Goal: Find contact information: Find contact information

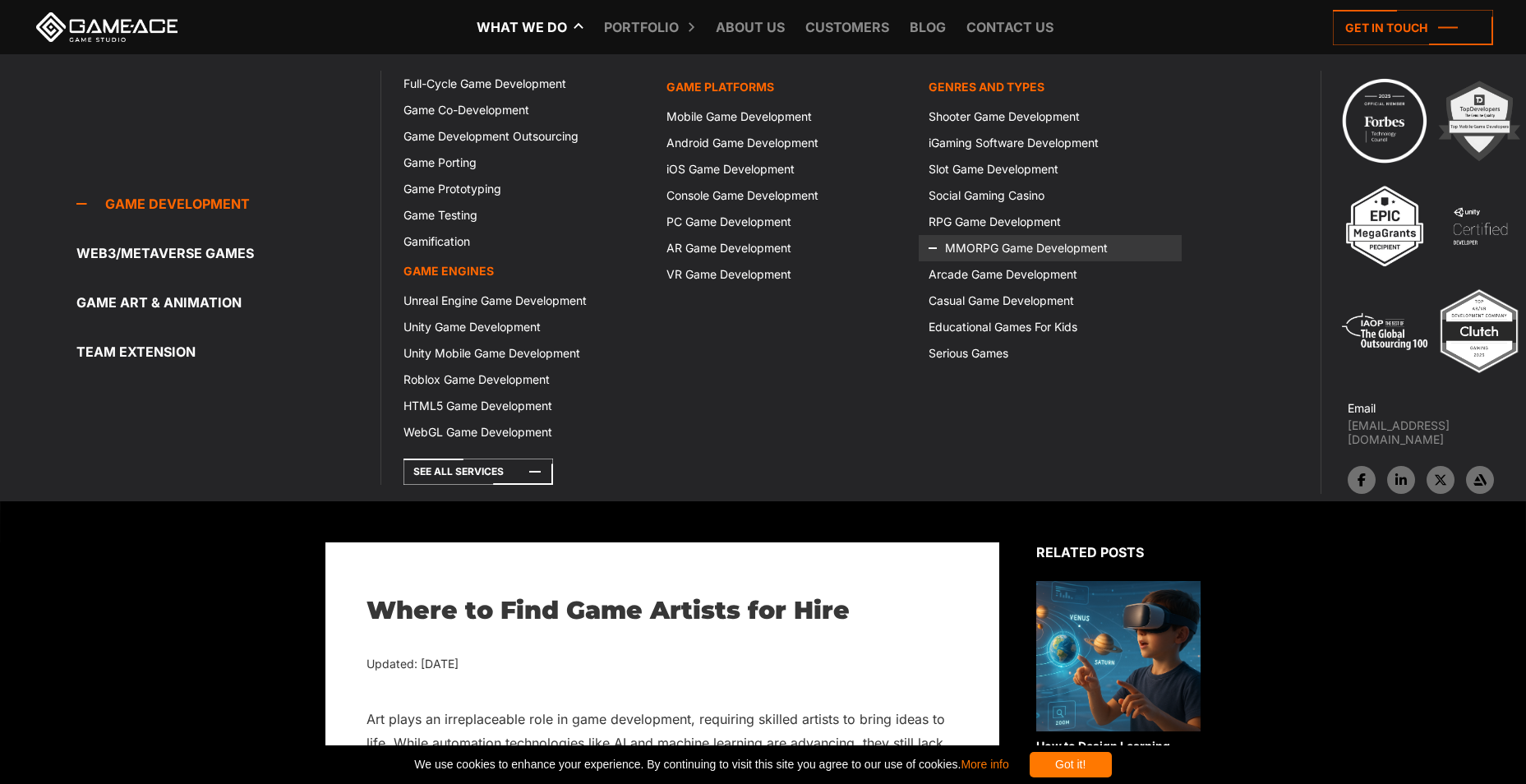
click at [979, 252] on link "MMORPG Game Development" at bounding box center [1049, 248] width 262 height 26
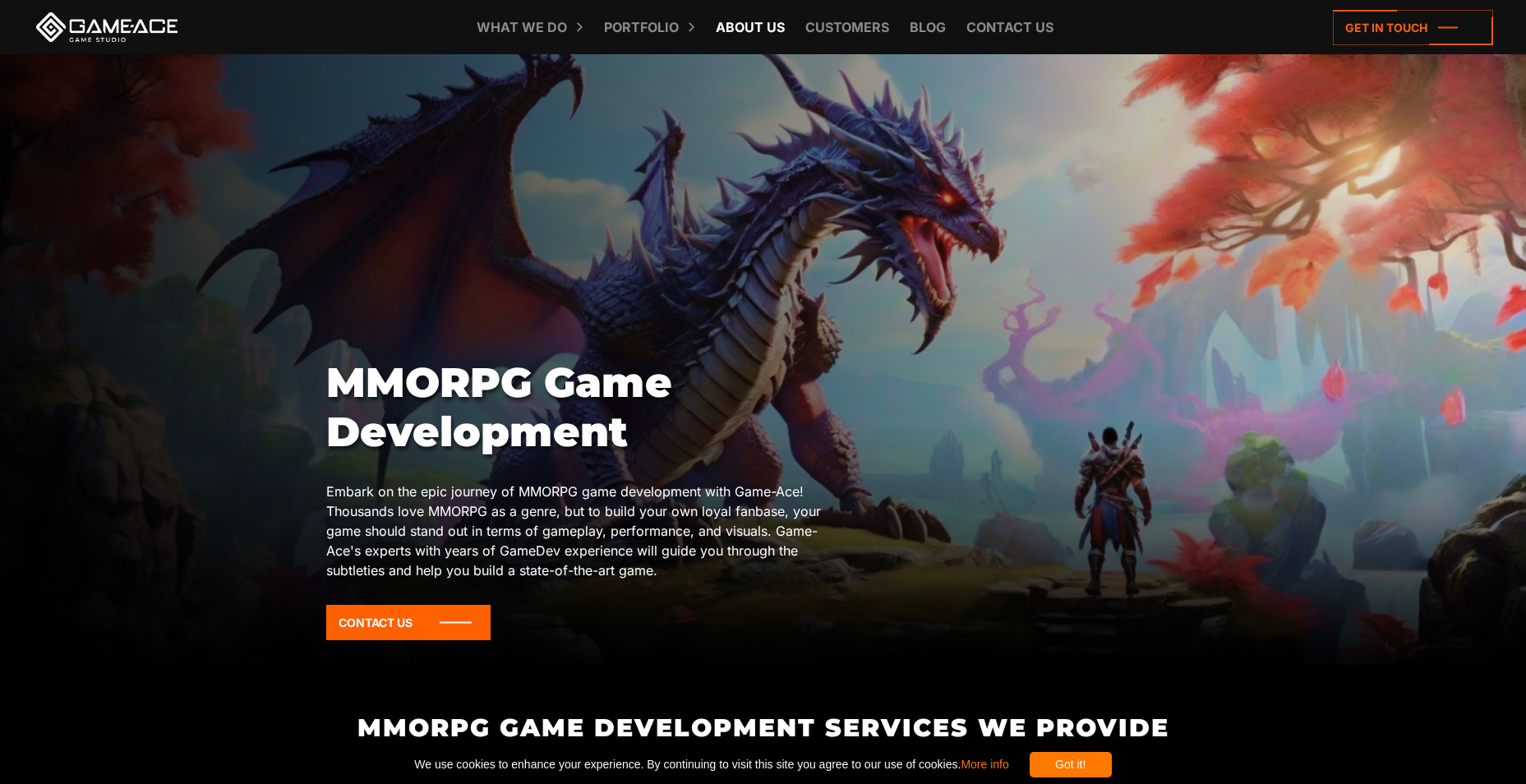
click at [756, 21] on link "About Us" at bounding box center [751, 27] width 86 height 54
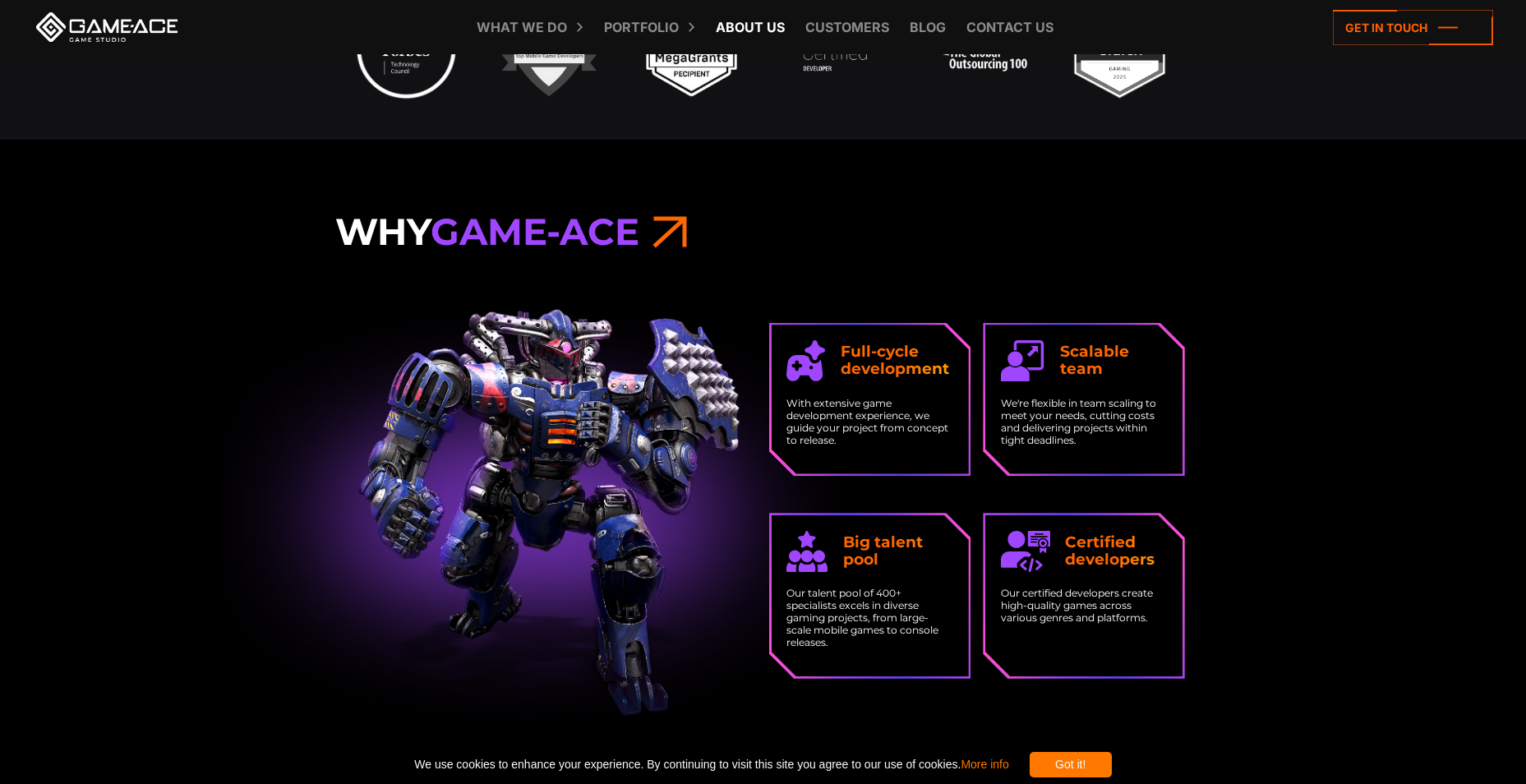
scroll to position [1396, 0]
click at [999, 24] on link "Contact us" at bounding box center [1009, 27] width 104 height 54
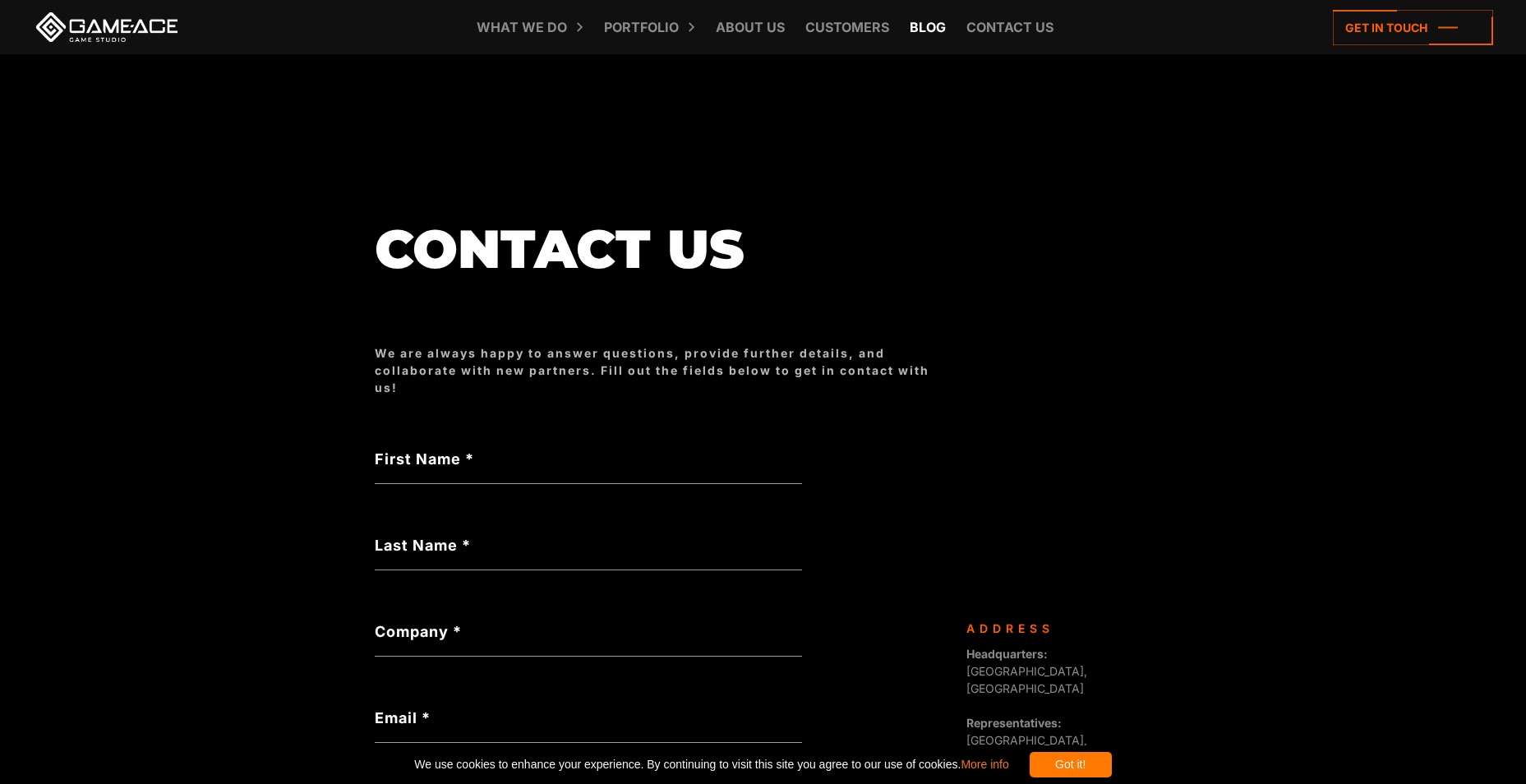
click at [934, 19] on link "Blog" at bounding box center [928, 27] width 52 height 54
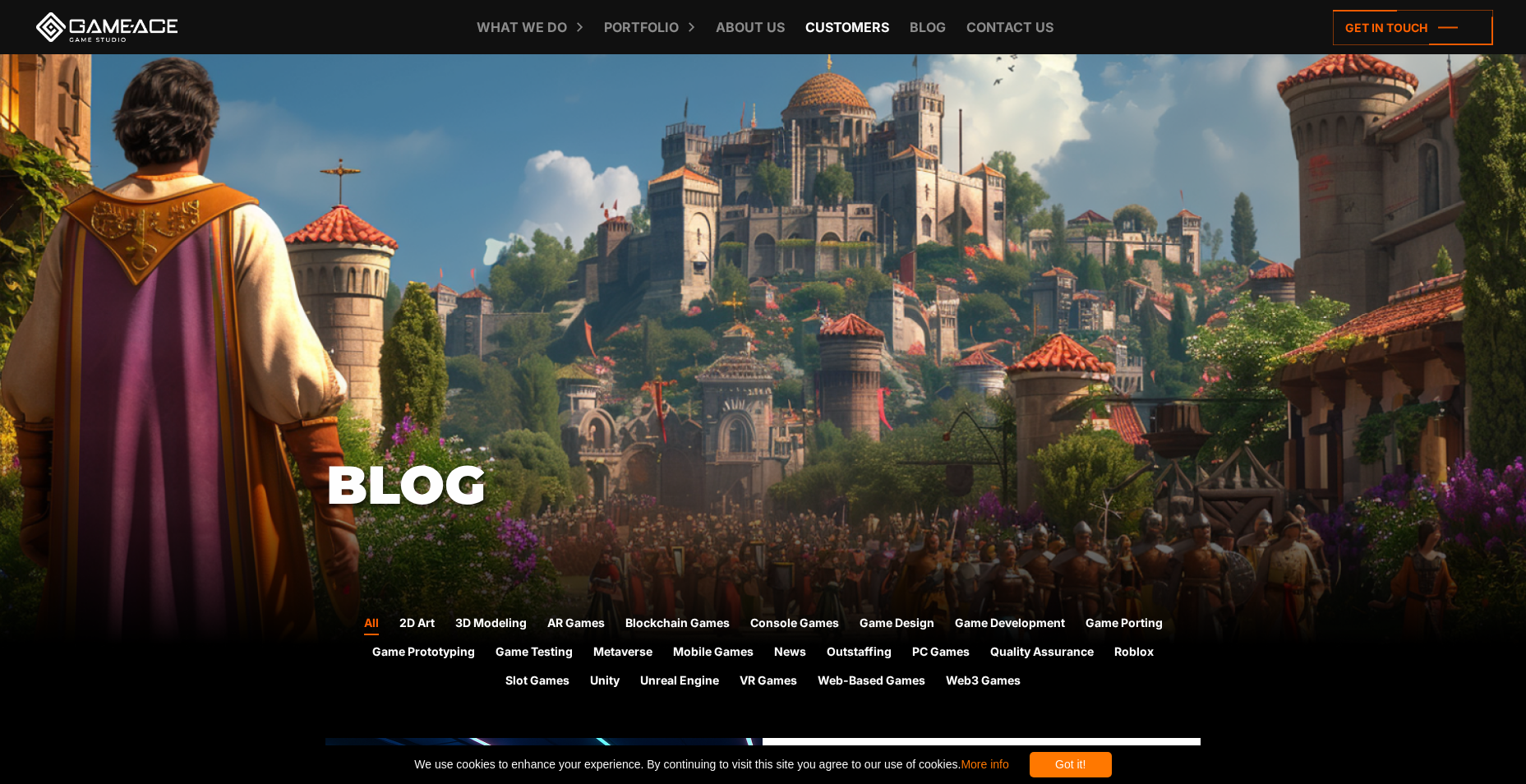
click at [862, 15] on link "Customers" at bounding box center [848, 27] width 101 height 54
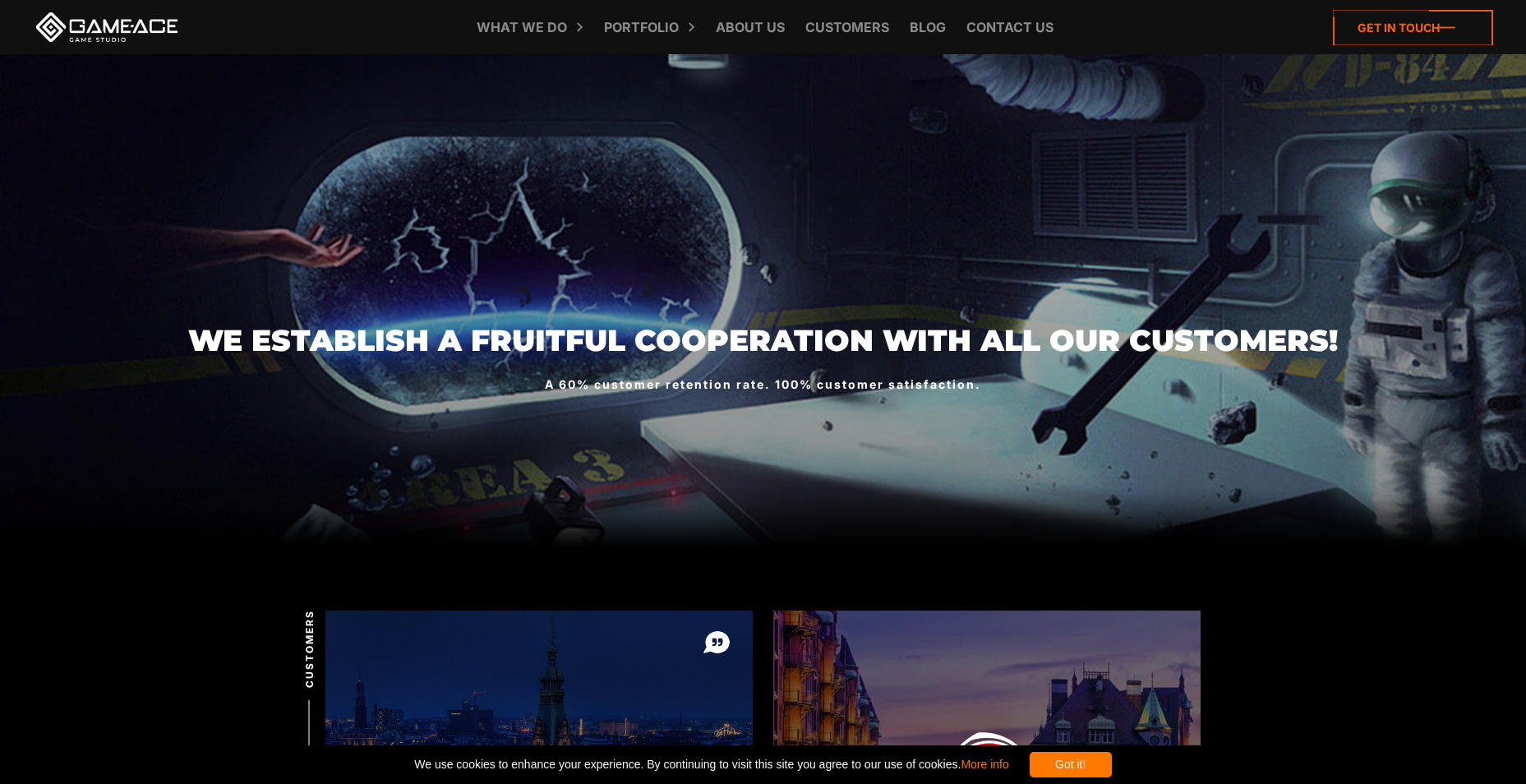
click at [1366, 27] on icon at bounding box center [1413, 28] width 160 height 35
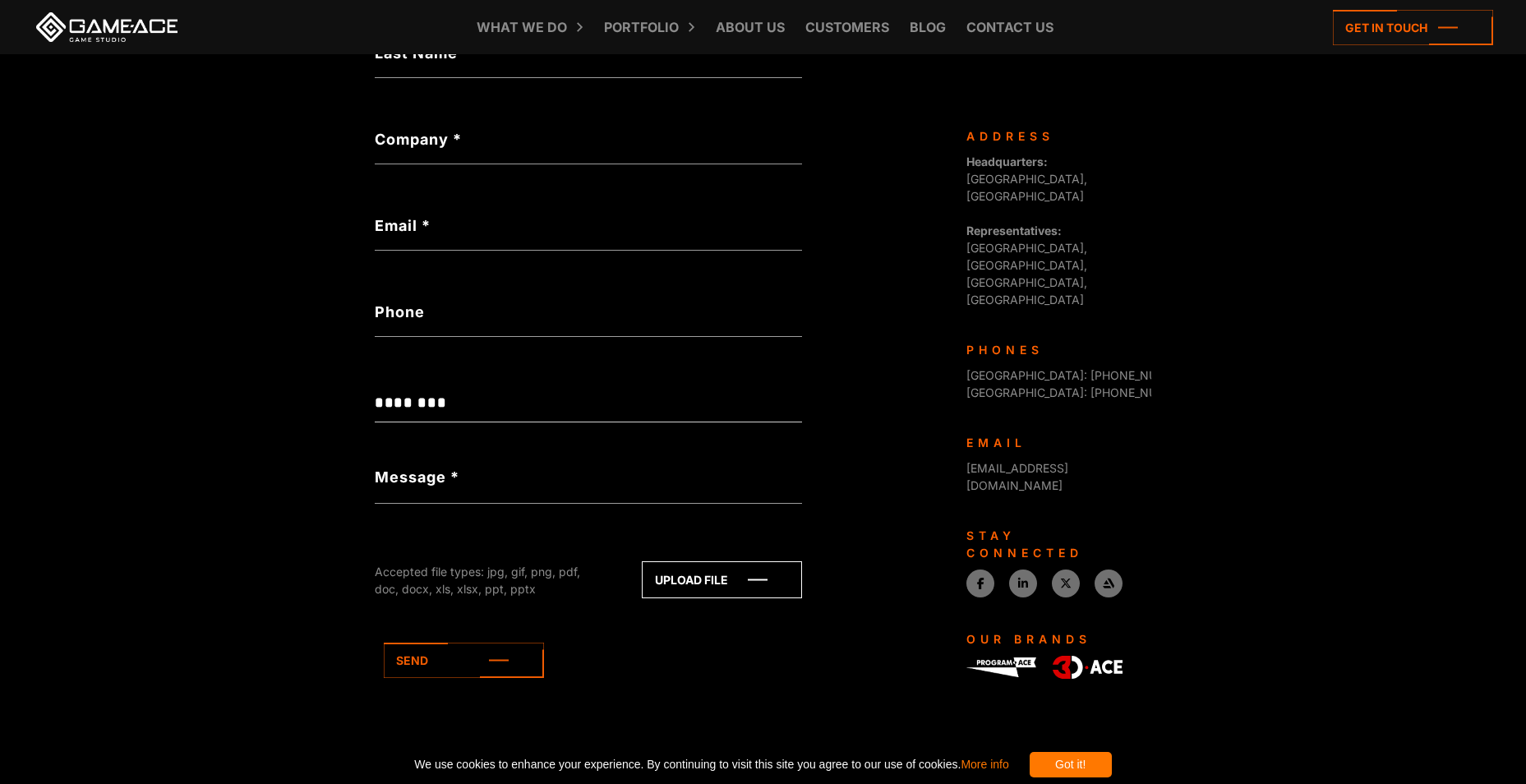
scroll to position [493, 0]
click at [725, 705] on div "Send" at bounding box center [589, 669] width 427 height 80
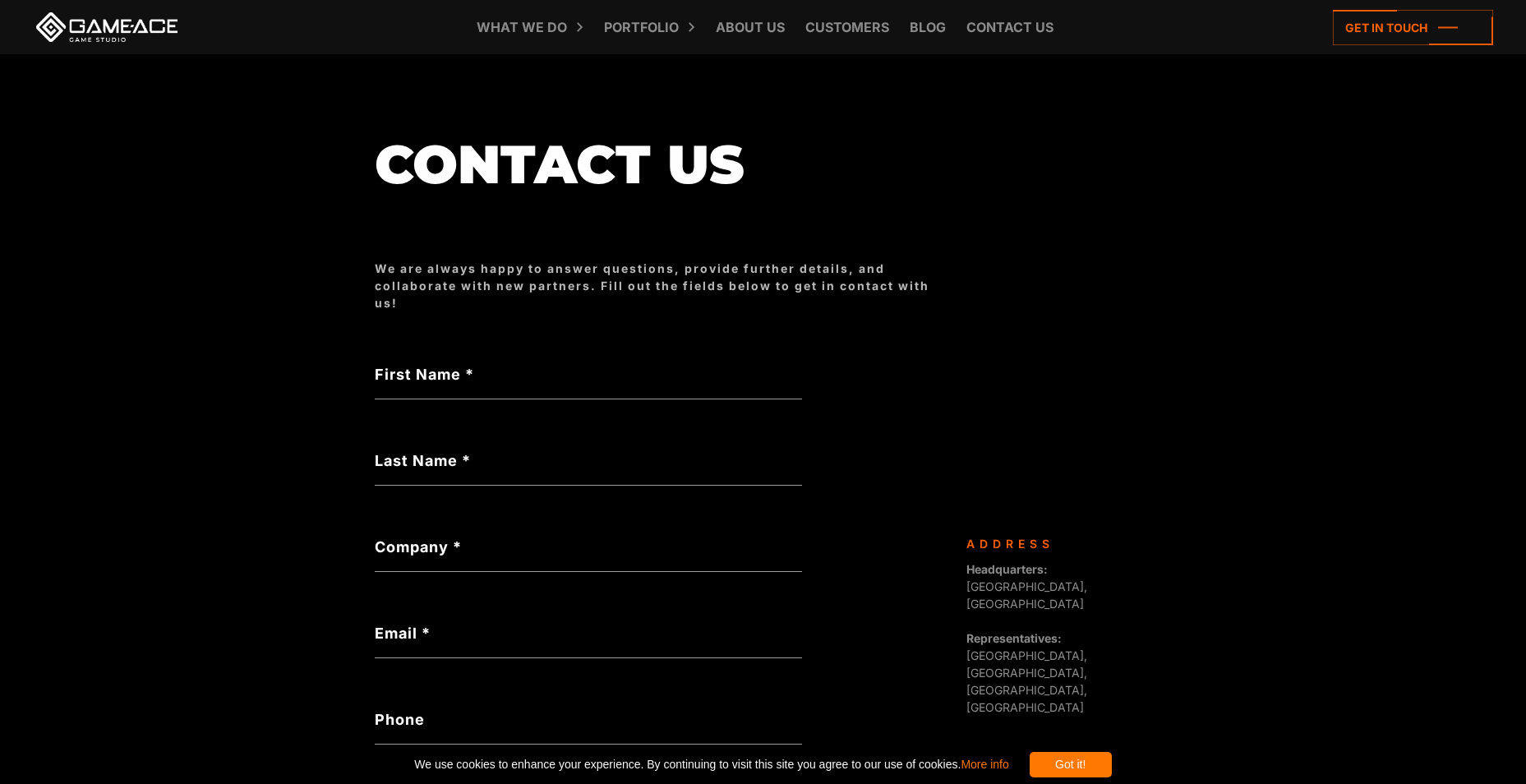
scroll to position [0, 0]
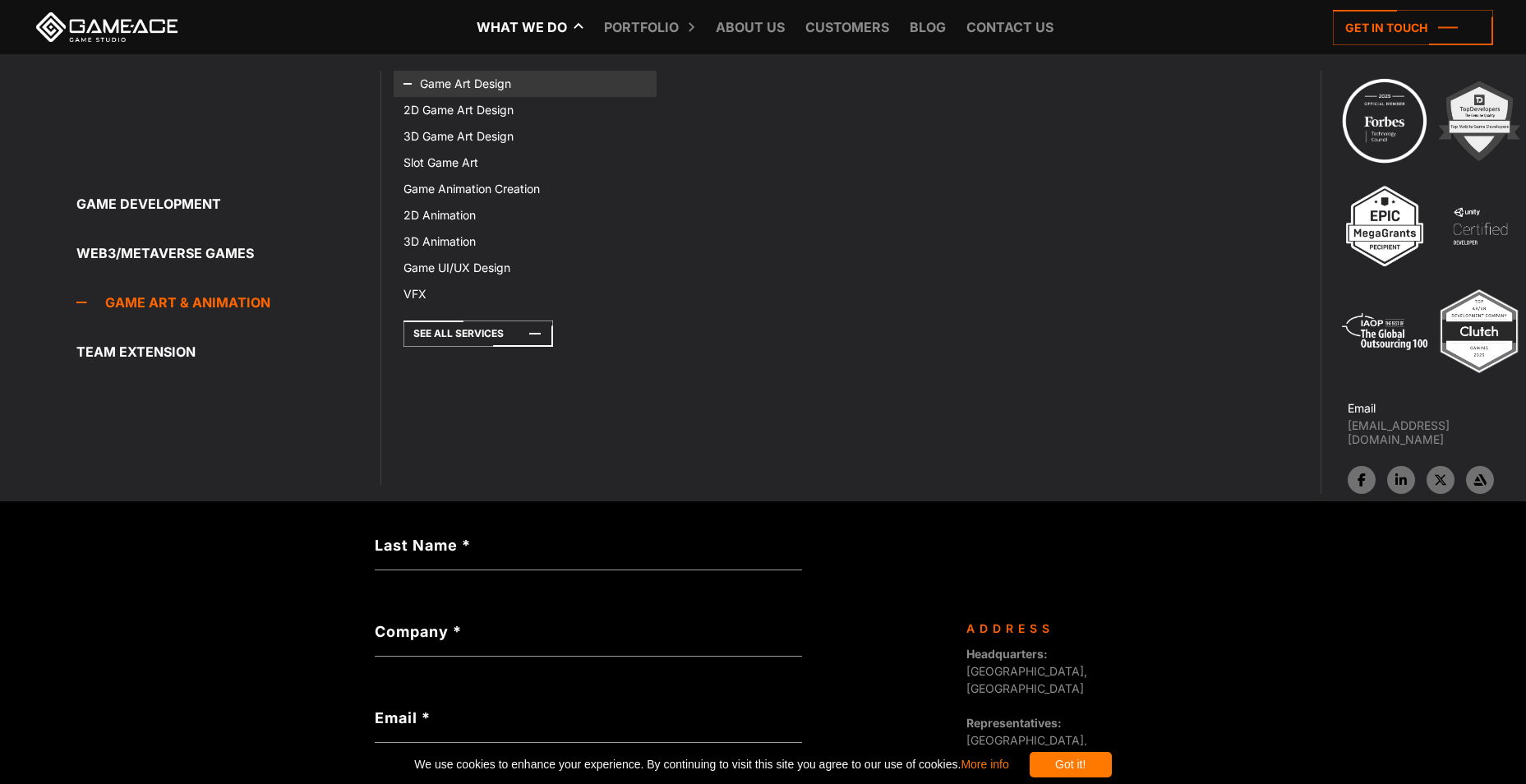
click at [431, 83] on icon at bounding box center [423, 84] width 39 height 26
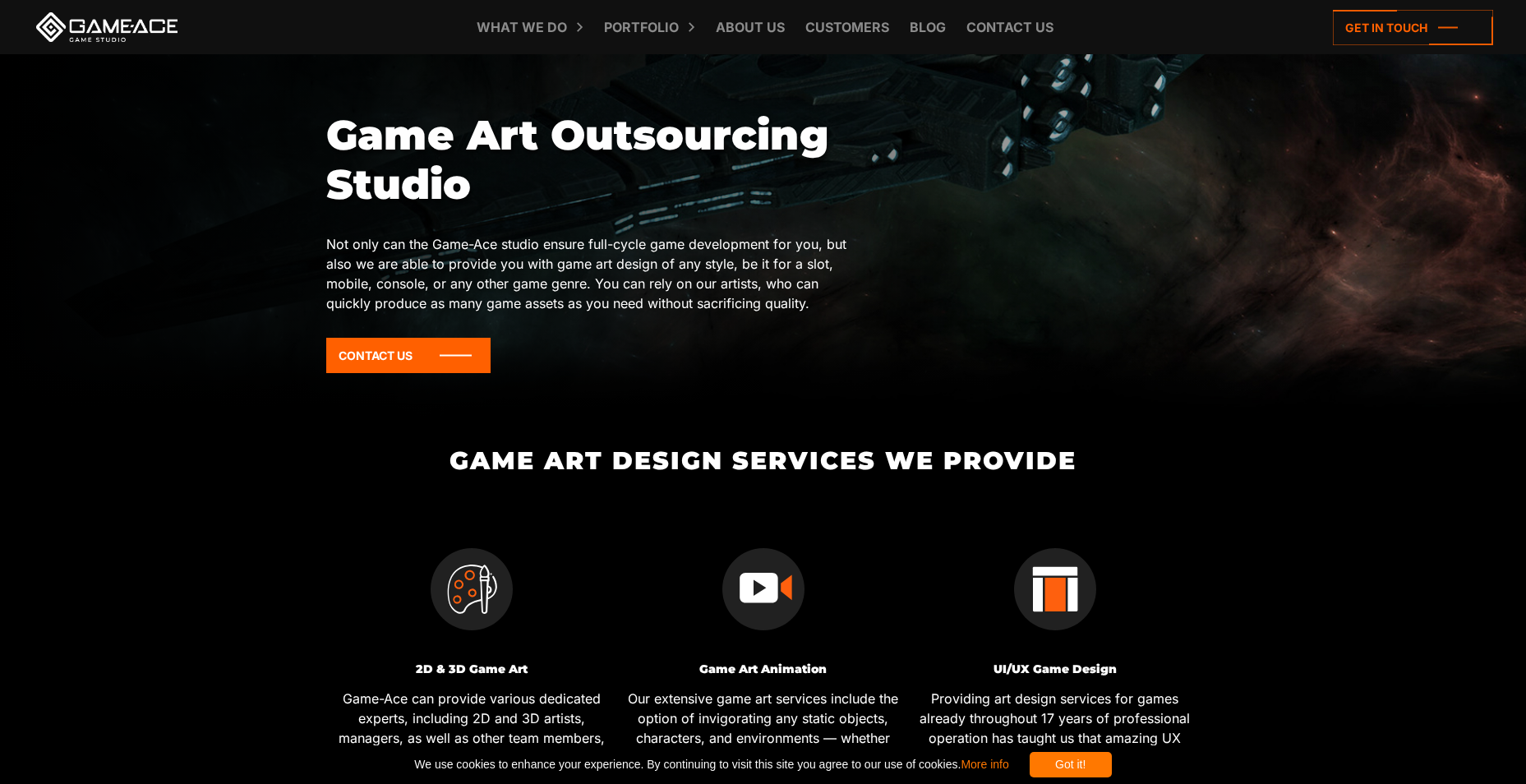
scroll to position [328, 0]
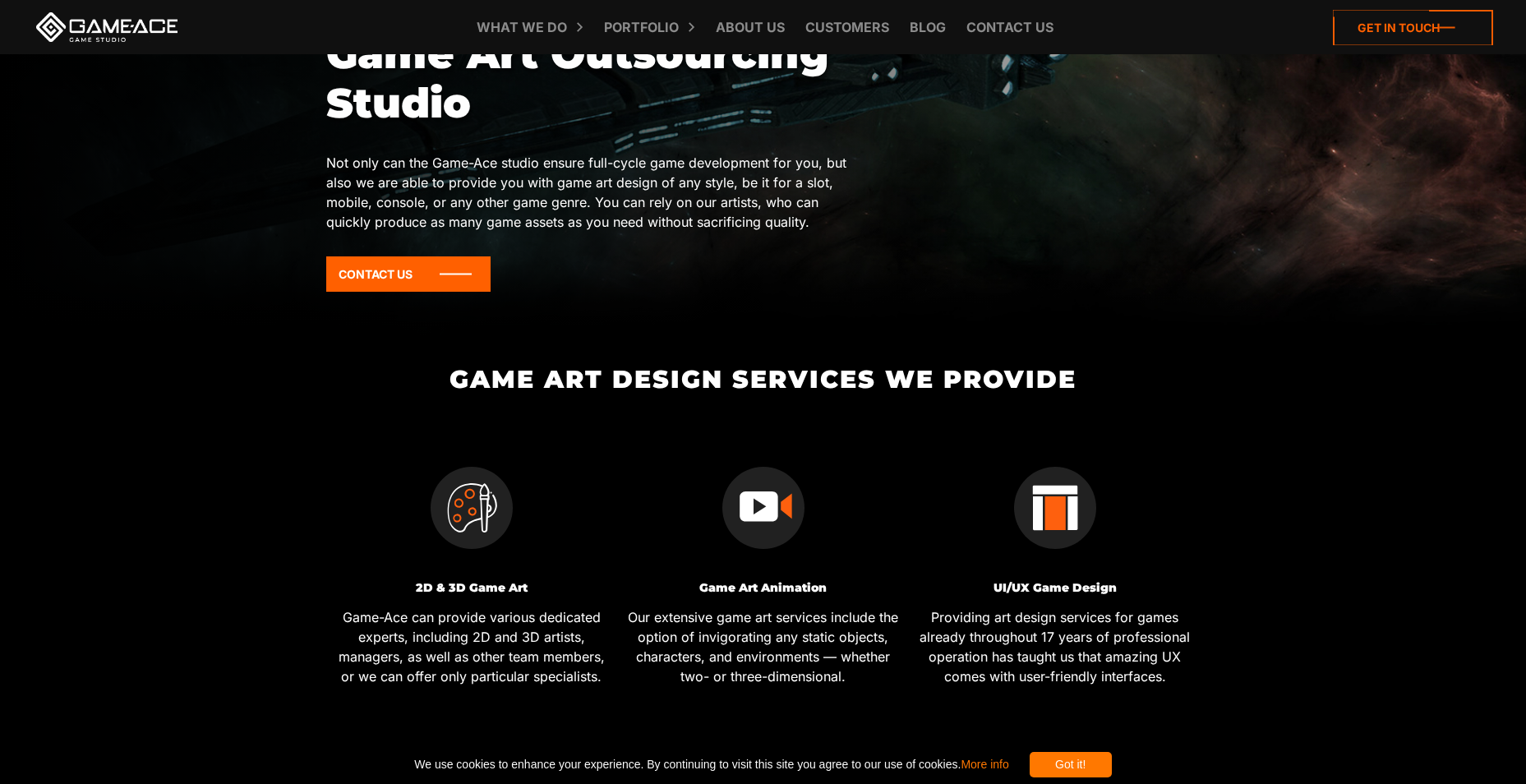
click at [1353, 23] on icon at bounding box center [1413, 28] width 160 height 35
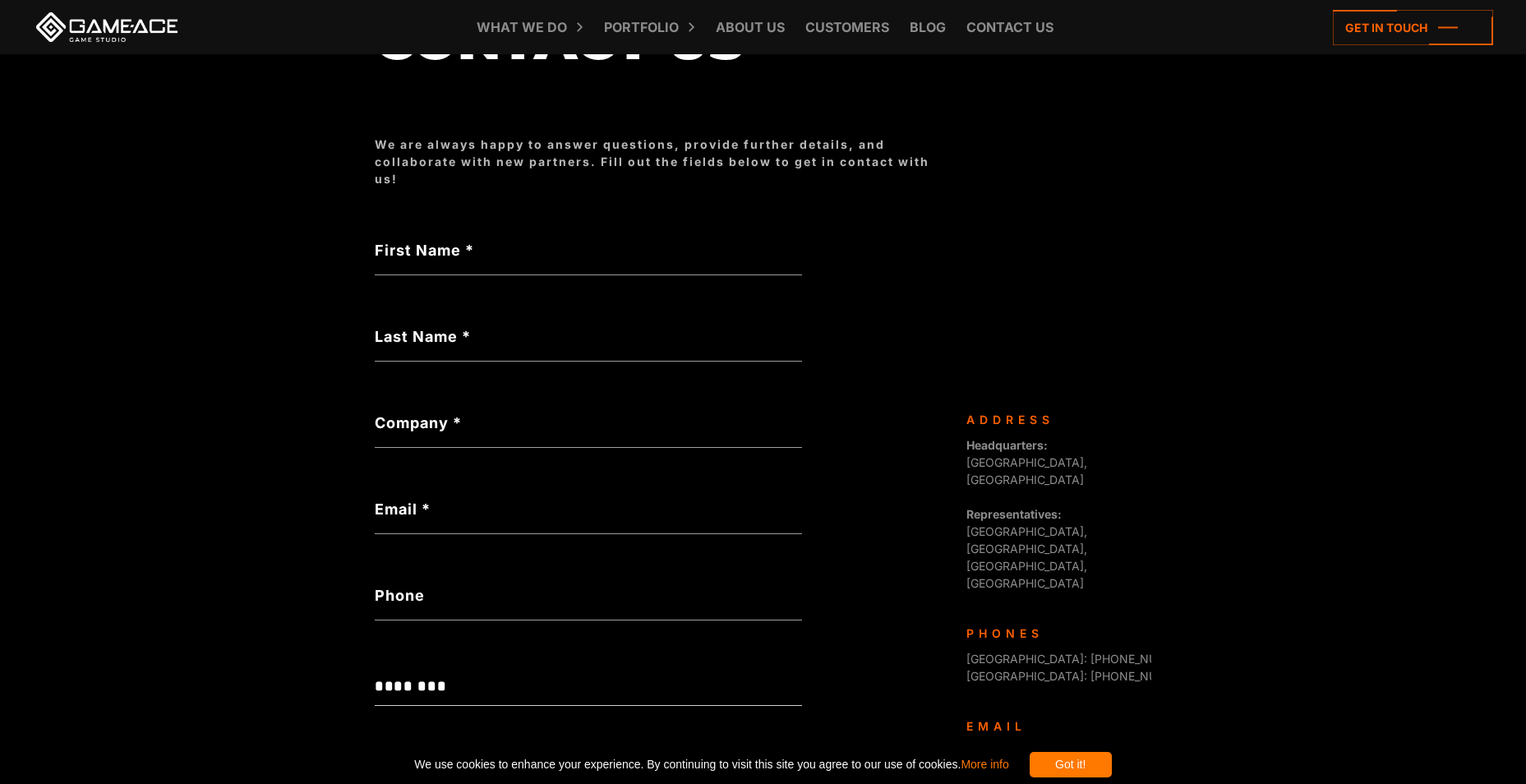
scroll to position [246, 0]
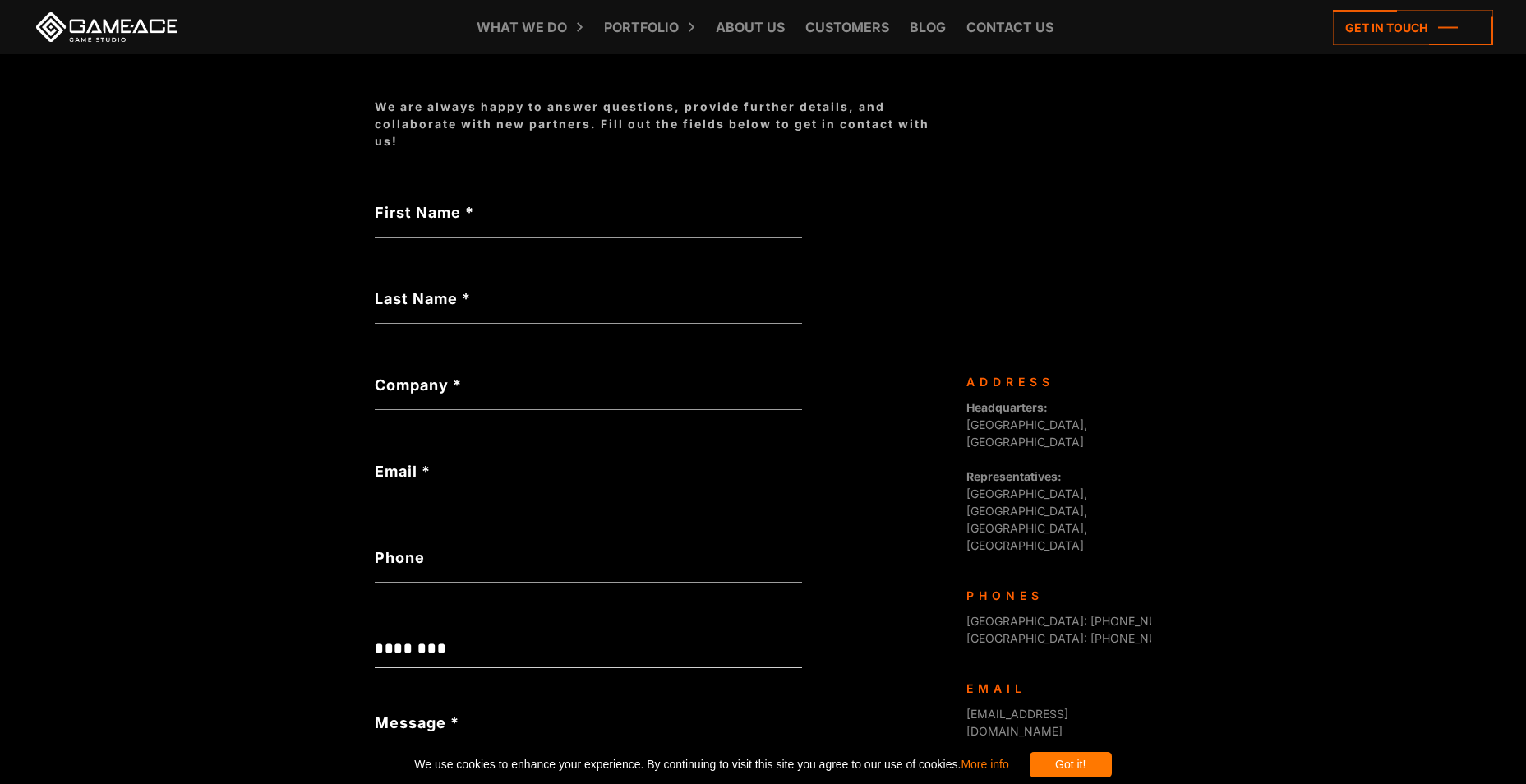
click at [441, 380] on label "Company *" at bounding box center [589, 385] width 427 height 22
click at [441, 380] on input "Company *" at bounding box center [589, 391] width 427 height 38
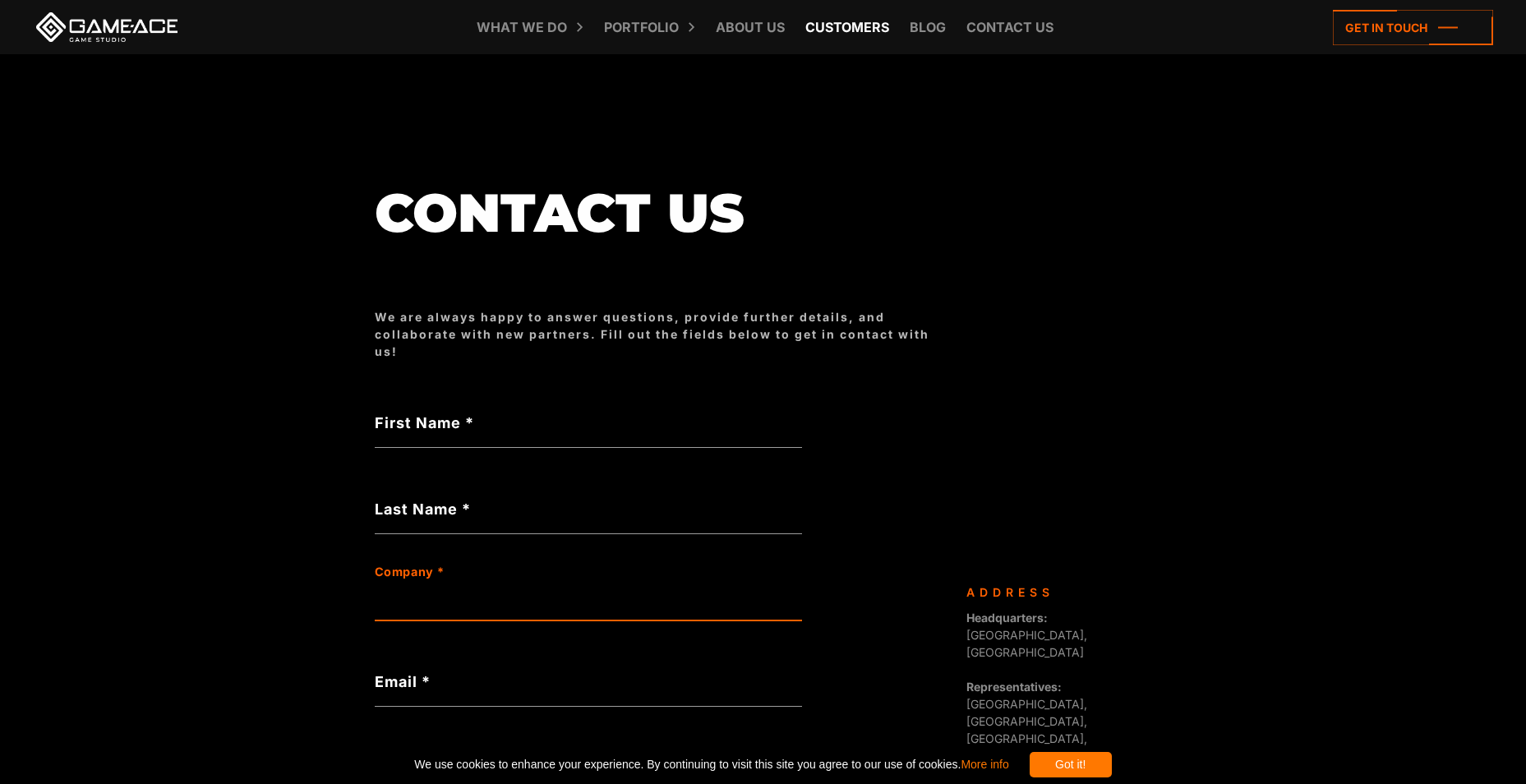
scroll to position [0, 0]
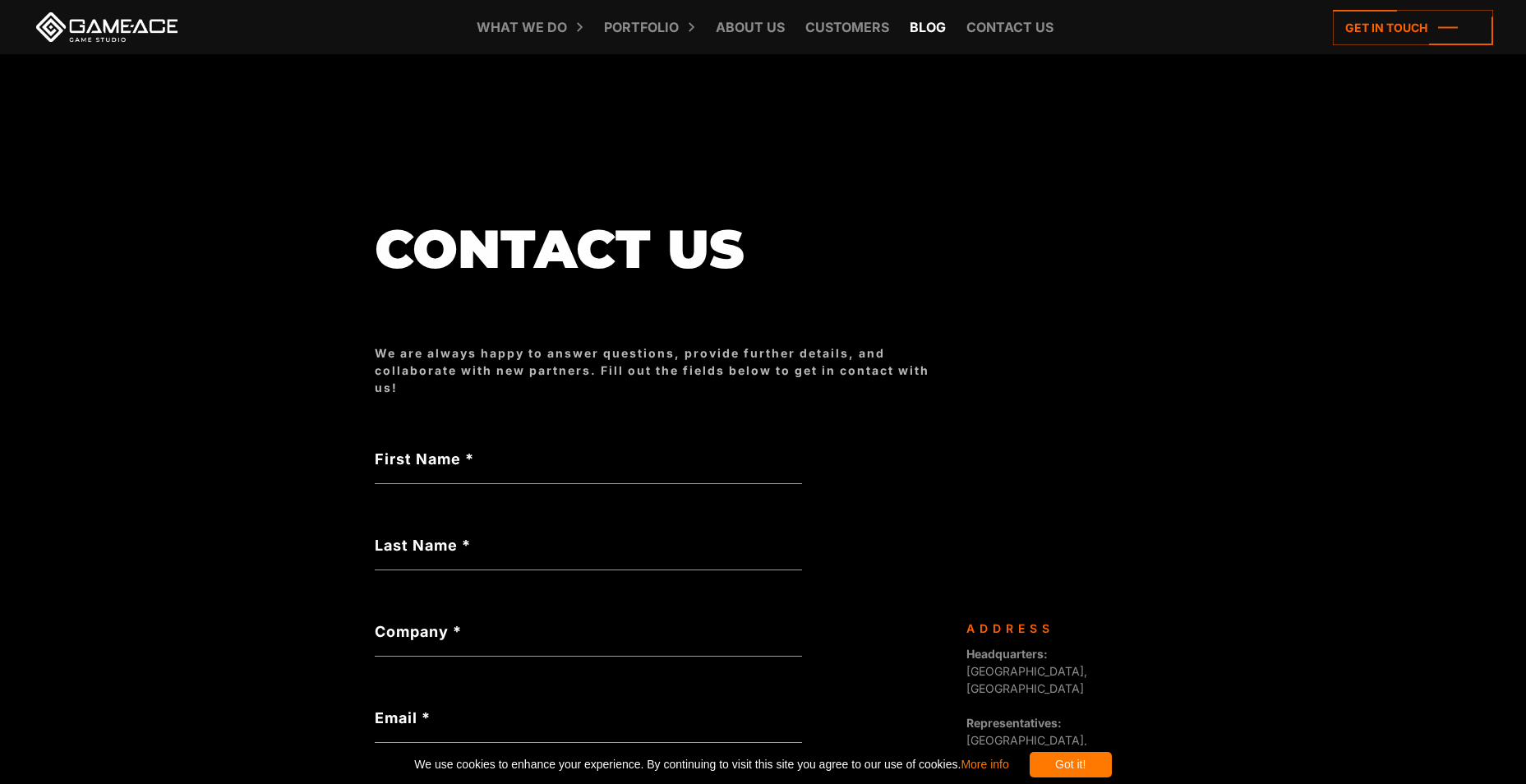
click at [941, 18] on link "Blog" at bounding box center [928, 27] width 52 height 54
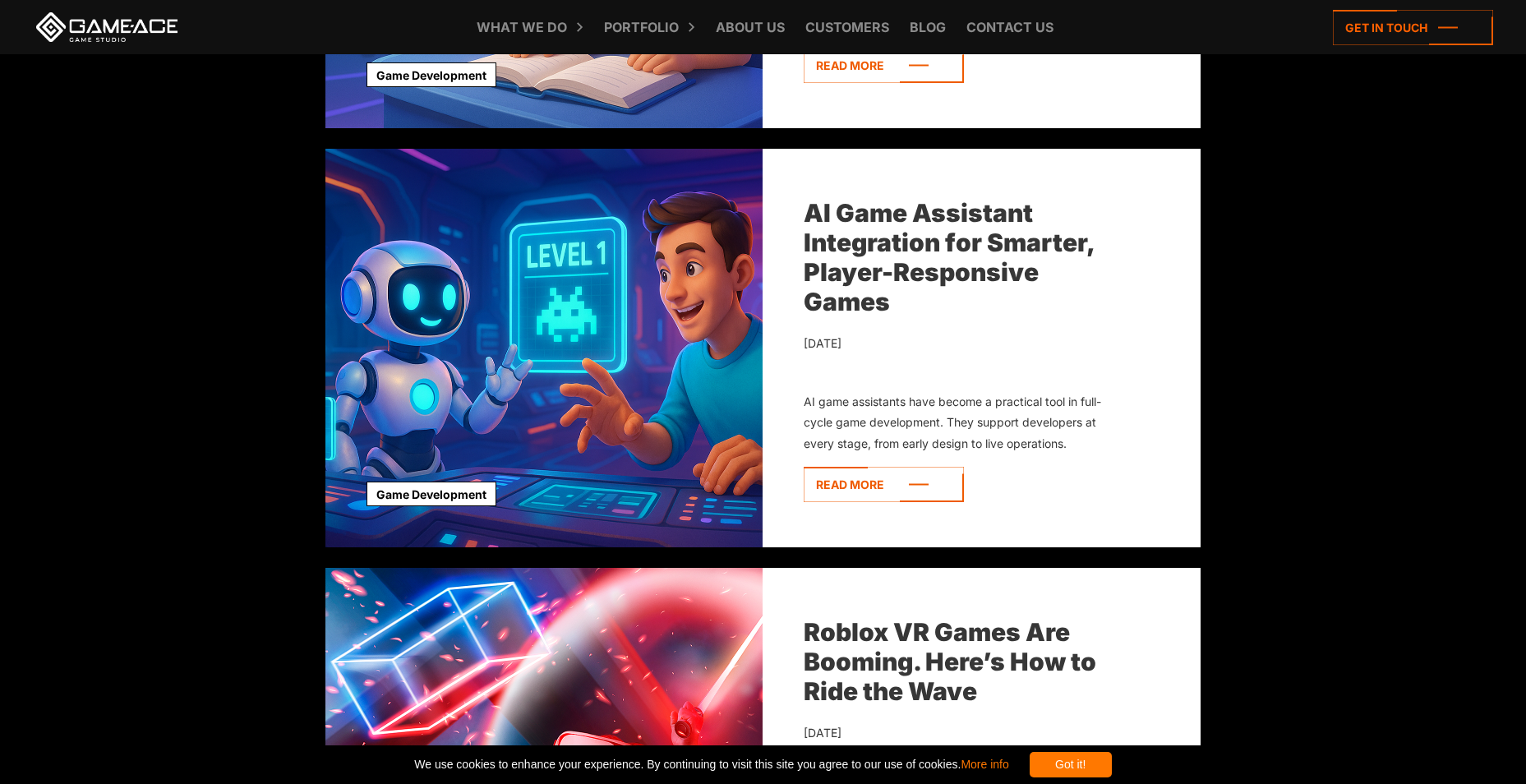
scroll to position [3943, 0]
